Goal: Task Accomplishment & Management: Manage account settings

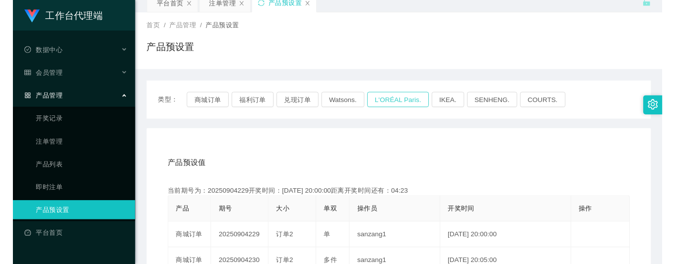
scroll to position [66, 0]
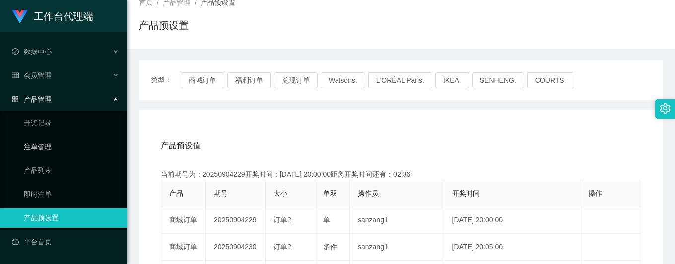
drag, startPoint x: 41, startPoint y: 140, endPoint x: 36, endPoint y: 137, distance: 5.4
click at [40, 140] on link "注单管理" at bounding box center [71, 147] width 95 height 20
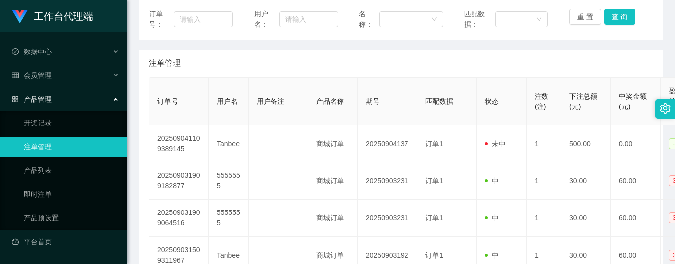
scroll to position [132, 0]
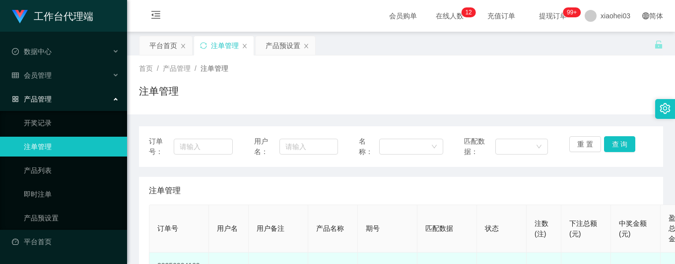
scroll to position [132, 0]
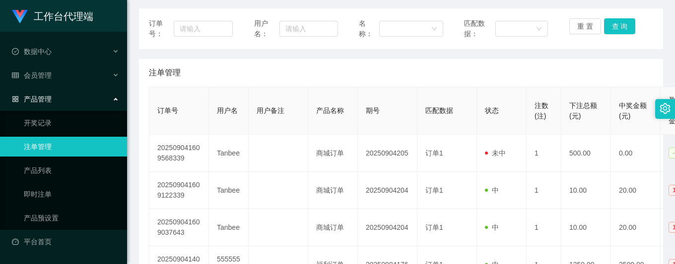
scroll to position [132, 0]
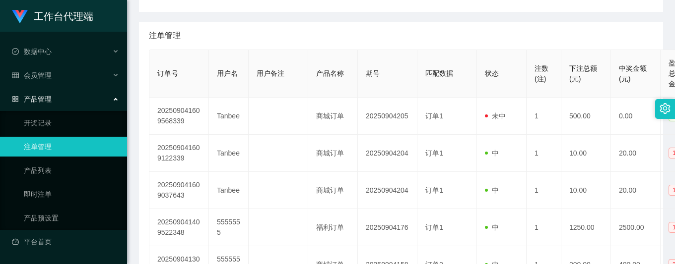
scroll to position [132, 0]
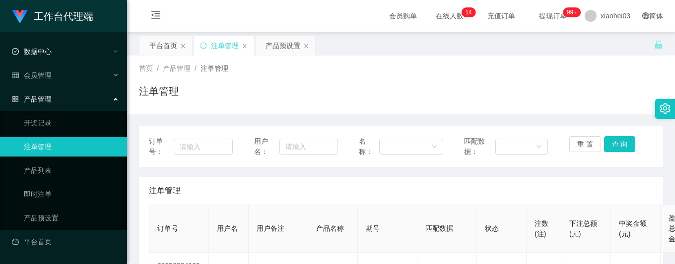
scroll to position [132, 0]
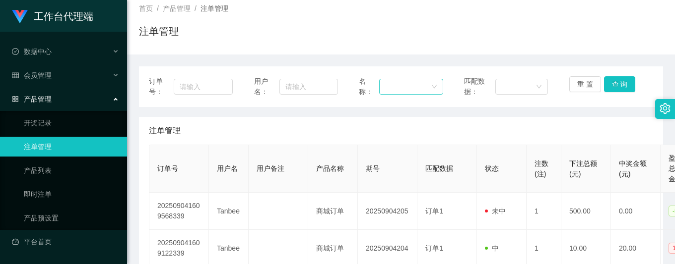
scroll to position [132, 0]
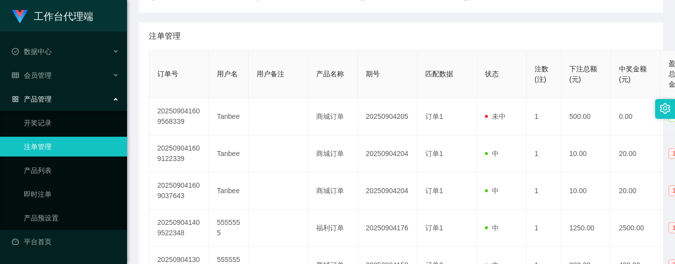
scroll to position [132, 0]
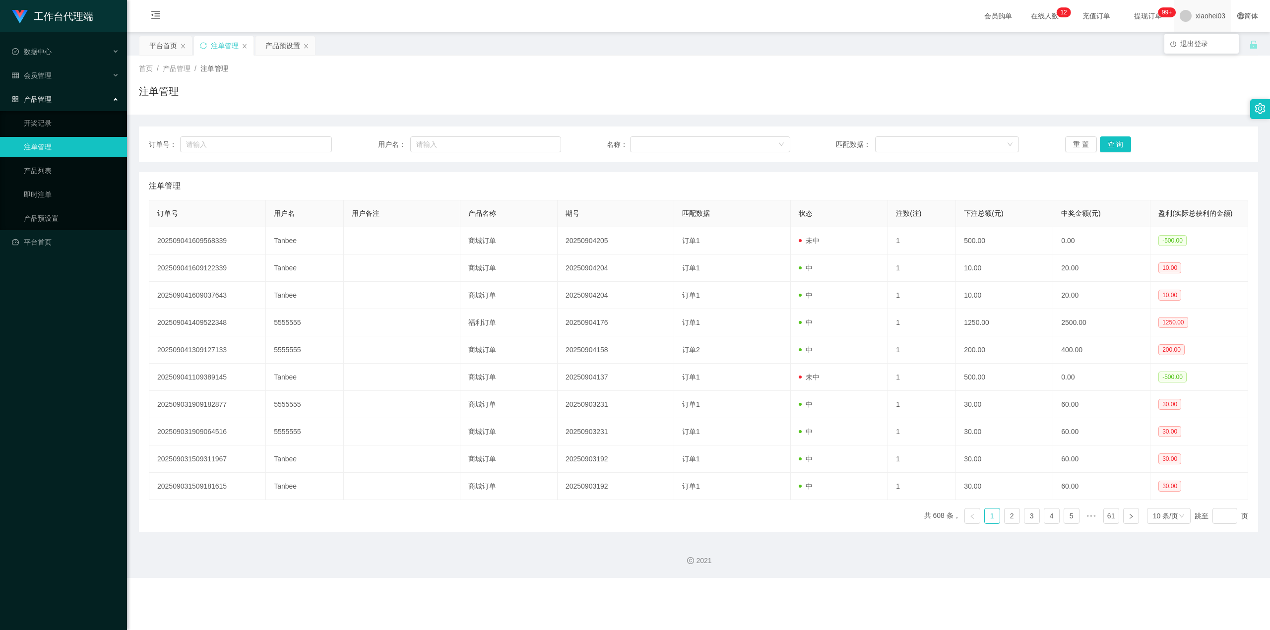
click at [674, 15] on span "xiaohei03" at bounding box center [1211, 16] width 30 height 32
drag, startPoint x: 1198, startPoint y: 47, endPoint x: 1184, endPoint y: 50, distance: 14.3
click at [674, 46] on div "平台首页 注单管理 产品预设置" at bounding box center [694, 53] width 1110 height 34
click at [674, 18] on div "xiaohei03" at bounding box center [1203, 16] width 58 height 32
click at [674, 46] on span "退出登录" at bounding box center [1194, 44] width 28 height 8
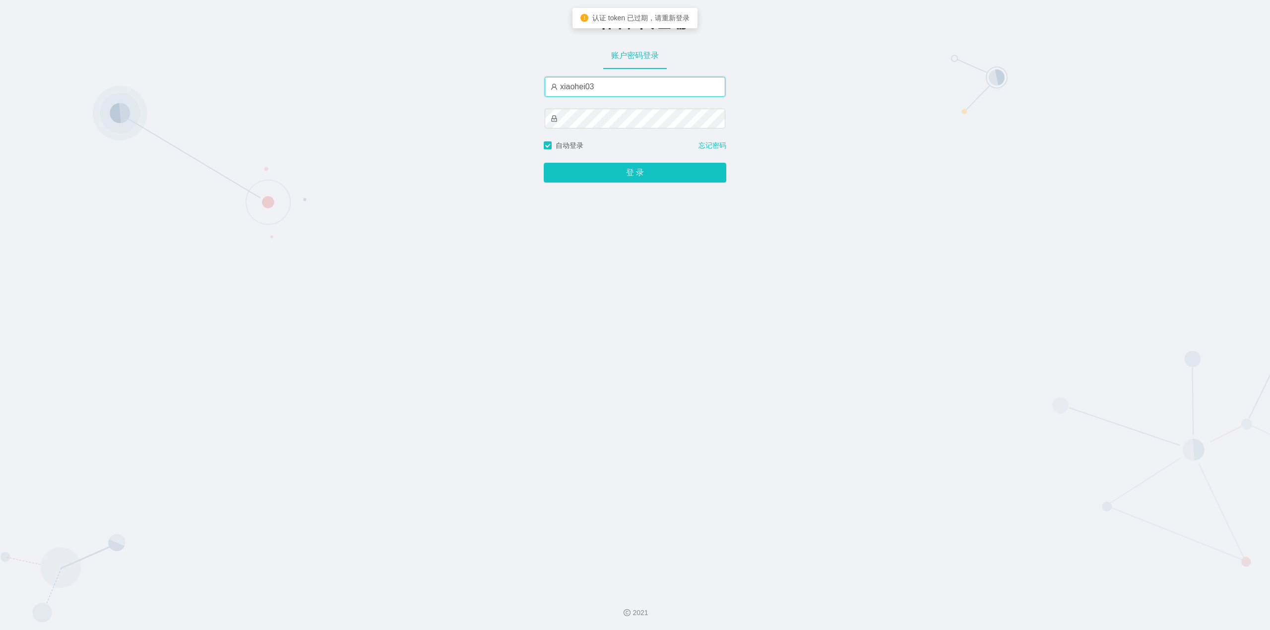
drag, startPoint x: 673, startPoint y: 86, endPoint x: 667, endPoint y: 97, distance: 12.4
click at [673, 86] on input "xiaohei03" at bounding box center [635, 87] width 181 height 20
type input "xiaohei02"
click at [668, 185] on div "工作台-代理端 账户密码登录 xiaohei02 自动登录 忘记密码 登 录" at bounding box center [635, 292] width 1270 height 584
click at [668, 178] on button "登 录" at bounding box center [635, 173] width 183 height 20
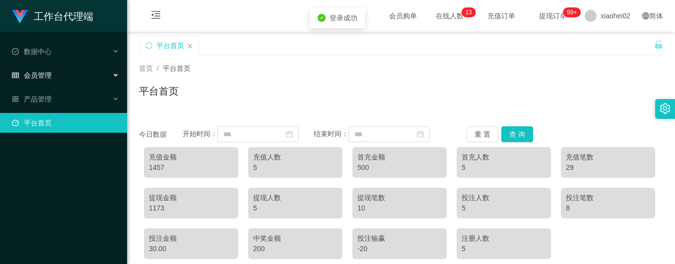
click at [52, 71] on div "会员管理" at bounding box center [63, 75] width 127 height 20
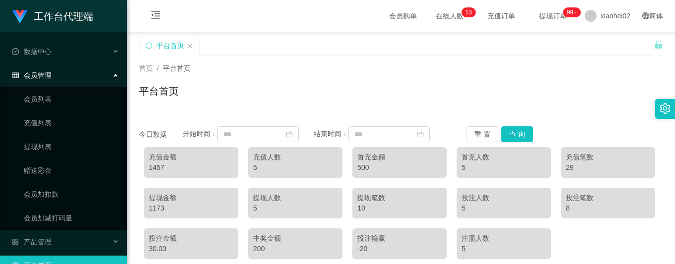
click at [41, 71] on span "会员管理" at bounding box center [32, 75] width 40 height 8
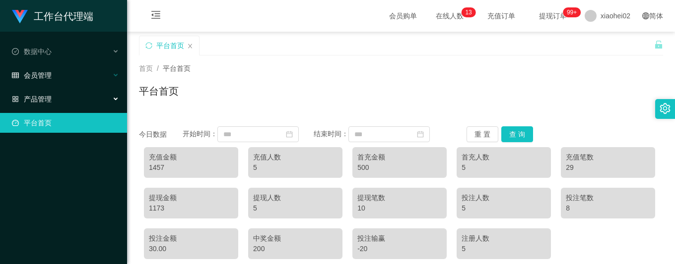
click at [42, 74] on span "会员管理" at bounding box center [32, 75] width 40 height 8
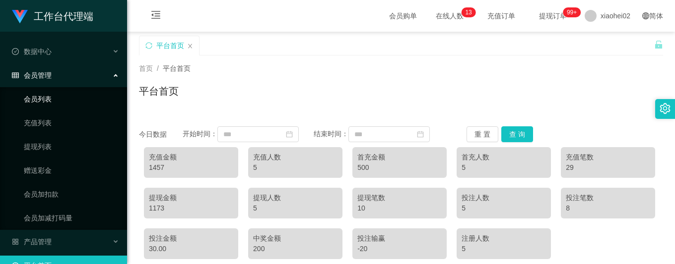
drag, startPoint x: 40, startPoint y: 76, endPoint x: 47, endPoint y: 96, distance: 21.5
click at [40, 76] on span "会员管理" at bounding box center [32, 75] width 40 height 8
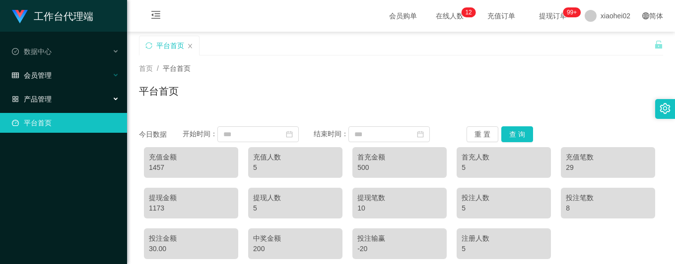
click at [48, 82] on div "会员管理" at bounding box center [63, 75] width 127 height 20
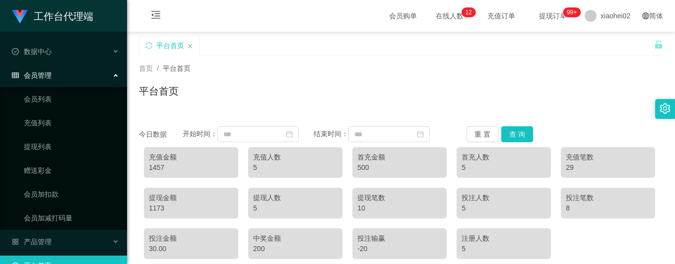
click at [43, 72] on span "会员管理" at bounding box center [32, 75] width 40 height 8
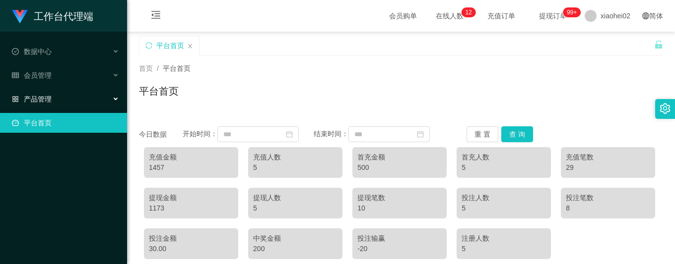
click at [42, 95] on span "产品管理" at bounding box center [32, 99] width 40 height 8
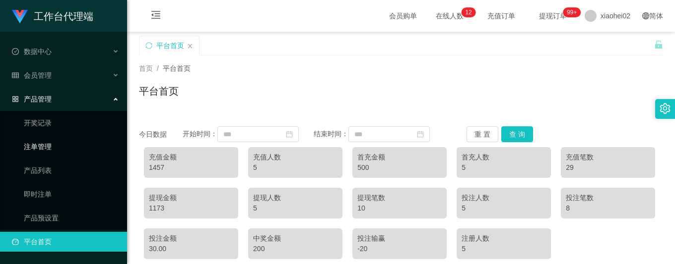
click at [41, 140] on link "注单管理" at bounding box center [71, 147] width 95 height 20
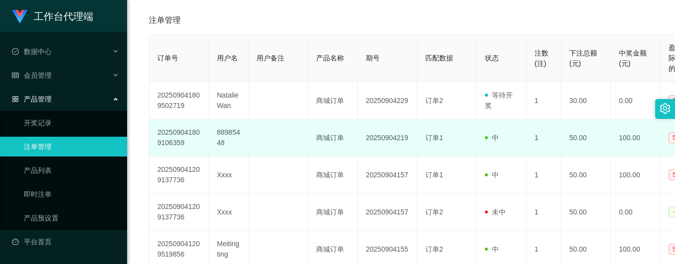
scroll to position [198, 0]
